Goal: Information Seeking & Learning: Understand process/instructions

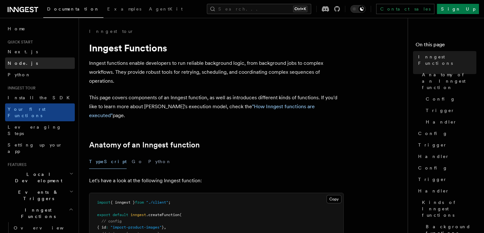
click at [32, 61] on link "Node.js" at bounding box center [40, 62] width 70 height 11
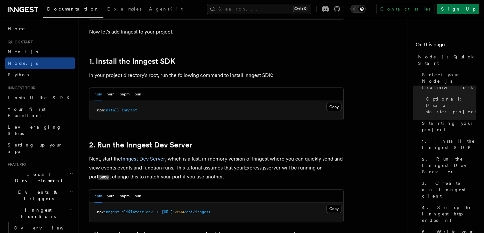
scroll to position [383, 0]
click at [338, 107] on button "Copy Copied" at bounding box center [334, 106] width 15 height 8
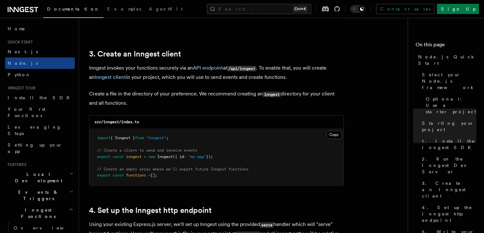
scroll to position [790, 0]
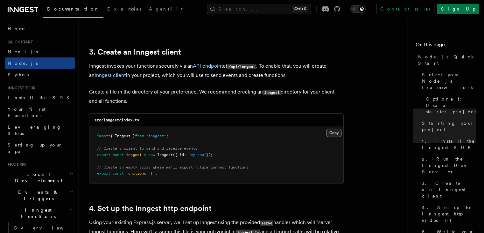
click at [335, 133] on button "Copy Copied" at bounding box center [334, 132] width 15 height 8
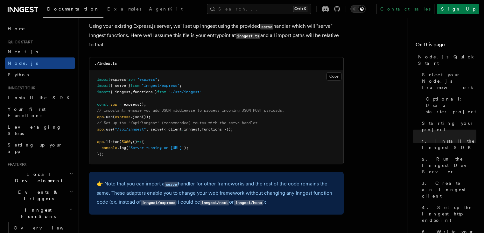
scroll to position [987, 0]
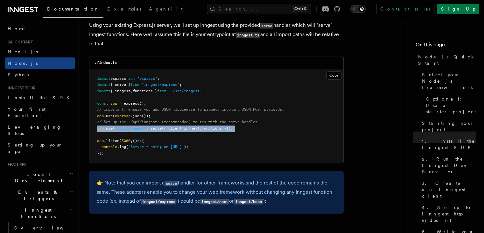
drag, startPoint x: 97, startPoint y: 128, endPoint x: 251, endPoint y: 132, distance: 153.9
click at [251, 132] on pre "import express from "express" ; import { serve } from "inngest/express" ; impor…" at bounding box center [217, 116] width 254 height 94
copy code "app .use ( "/api/inngest" , serve ({ client : inngest , functions }));"
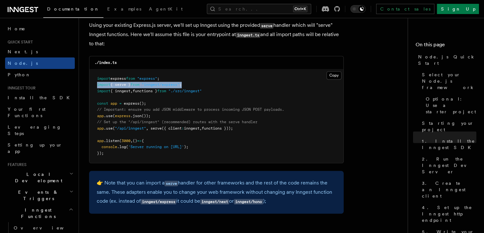
drag, startPoint x: 190, startPoint y: 84, endPoint x: 96, endPoint y: 84, distance: 94.0
click at [96, 84] on pre "import express from "express" ; import { serve } from "inngest/express" ; impor…" at bounding box center [217, 116] width 254 height 94
copy span "import { serve } from "inngest/express" ;"
